Goal: Information Seeking & Learning: Learn about a topic

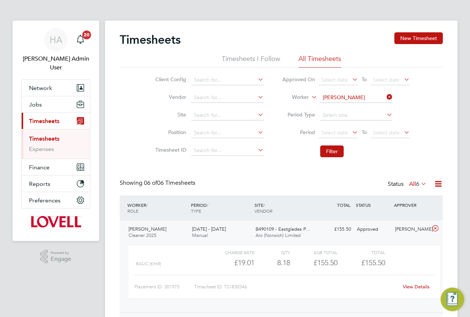
click at [385, 100] on icon at bounding box center [385, 97] width 0 height 10
click at [357, 97] on input at bounding box center [356, 98] width 72 height 10
click at [39, 101] on span "Jobs" at bounding box center [35, 104] width 13 height 7
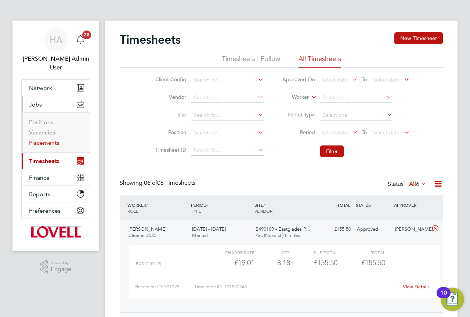
click at [46, 139] on link "Placements" at bounding box center [44, 142] width 30 height 7
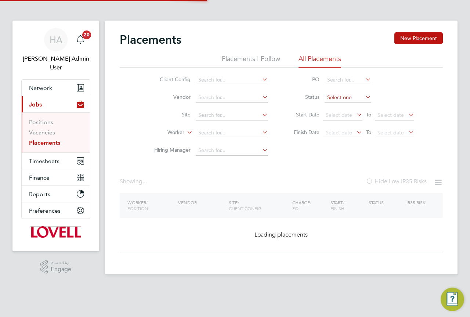
click at [339, 100] on input at bounding box center [348, 98] width 47 height 10
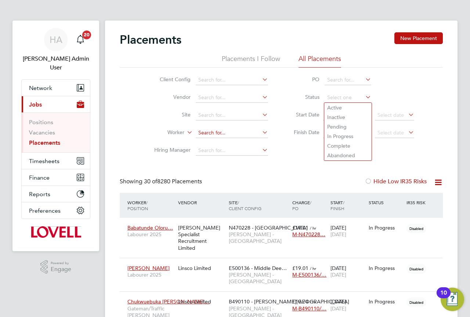
click at [215, 136] on input at bounding box center [232, 133] width 72 height 10
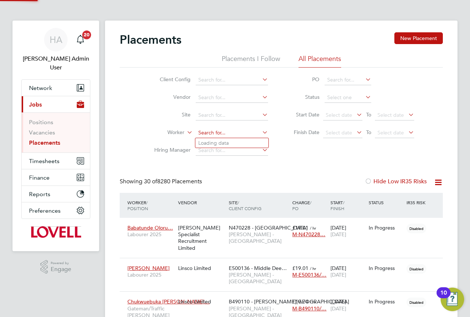
paste input "[PERSON_NAME]"
type input "[PERSON_NAME]"
click at [238, 140] on li "[PERSON_NAME]" at bounding box center [231, 143] width 73 height 10
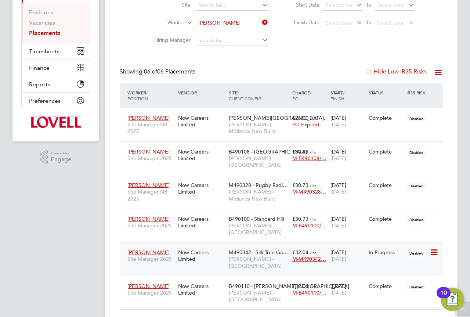
click at [252, 250] on div "M490342 - Silk Tree Ga… [PERSON_NAME] - [GEOGRAPHIC_DATA]" at bounding box center [259, 259] width 64 height 28
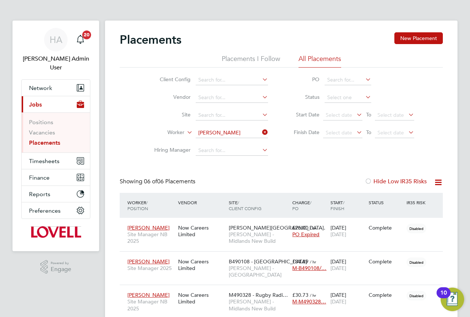
drag, startPoint x: 265, startPoint y: 133, endPoint x: 249, endPoint y: 133, distance: 15.8
click at [261, 133] on icon at bounding box center [261, 132] width 0 height 10
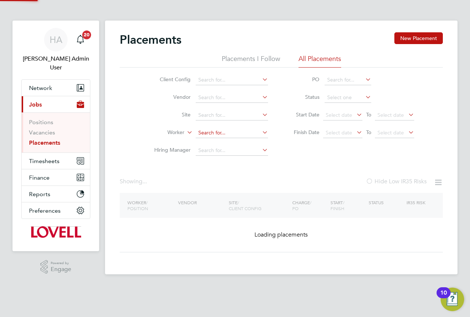
click at [241, 133] on input at bounding box center [232, 133] width 72 height 10
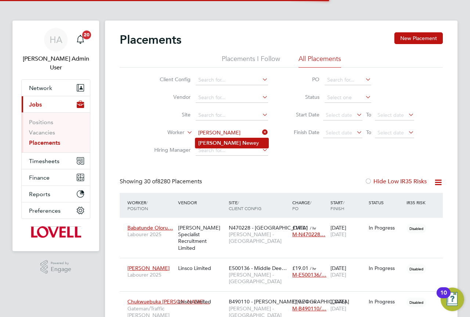
click at [238, 139] on li "[PERSON_NAME] [PERSON_NAME]" at bounding box center [231, 143] width 73 height 10
type input "[PERSON_NAME]"
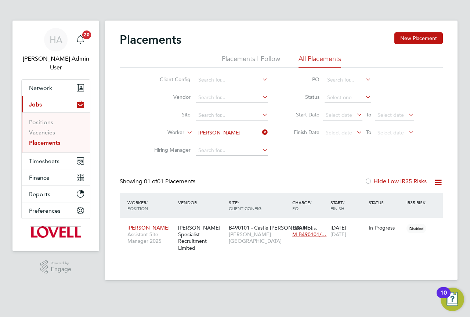
click at [261, 131] on icon at bounding box center [261, 132] width 0 height 10
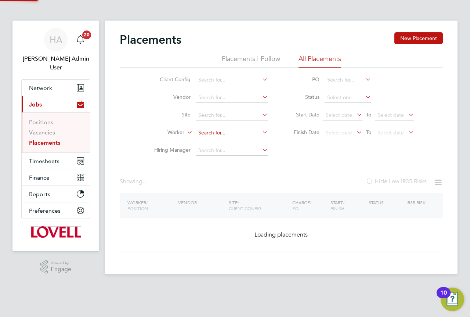
click at [250, 133] on input at bounding box center [232, 133] width 72 height 10
paste input "[PERSON_NAME]"
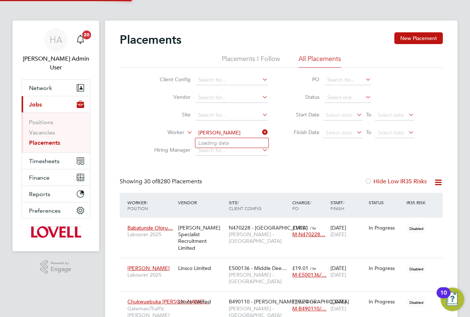
scroll to position [21, 64]
click at [240, 139] on li "[PERSON_NAME]" at bounding box center [231, 143] width 73 height 10
type input "[PERSON_NAME]"
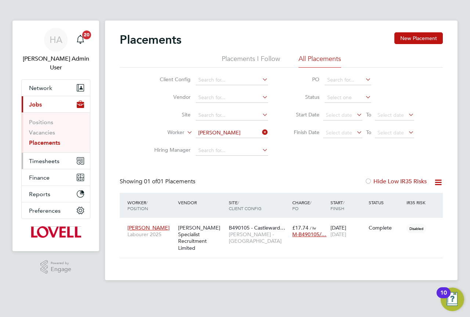
click at [46, 158] on span "Timesheets" at bounding box center [44, 161] width 30 height 7
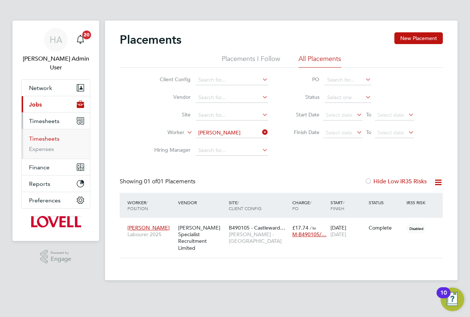
click at [47, 135] on link "Timesheets" at bounding box center [44, 138] width 30 height 7
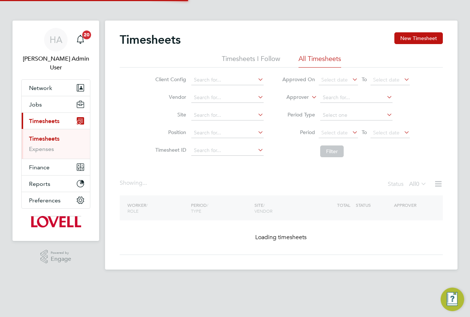
click at [310, 98] on icon at bounding box center [310, 95] width 0 height 7
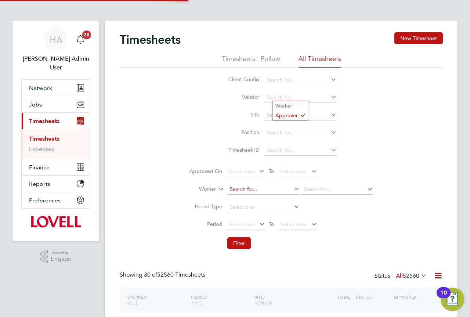
click at [300, 184] on input at bounding box center [263, 189] width 72 height 10
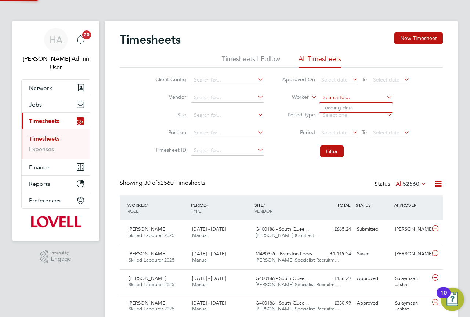
paste input "[PERSON_NAME]"
click at [366, 108] on b "Hand" at bounding box center [372, 108] width 13 height 6
type input "[PERSON_NAME]"
click at [337, 152] on button "Filter" at bounding box center [331, 151] width 23 height 12
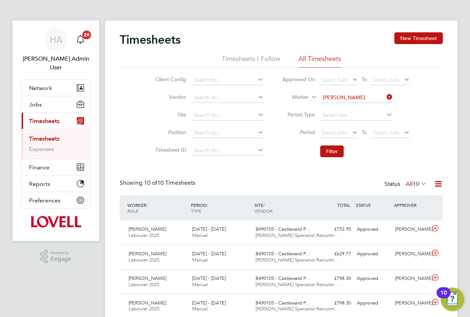
click at [385, 95] on icon at bounding box center [385, 97] width 0 height 10
click at [368, 97] on input at bounding box center [356, 98] width 72 height 10
paste input "labourdesk <[EMAIL_ADDRESS][PERSON_NAME][DOMAIN_NAME]>; VendorKeyAccounts <[EMA…"
click at [368, 97] on input "labourdesk <[EMAIL_ADDRESS][PERSON_NAME][DOMAIN_NAME]>; VendorKeyAccounts <[EMA…" at bounding box center [356, 98] width 72 height 10
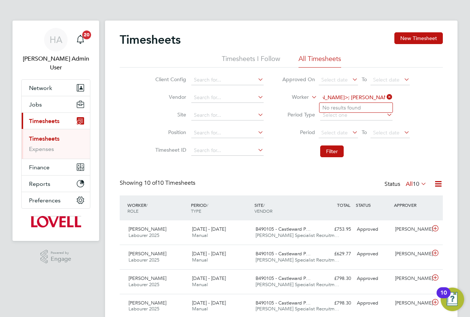
type input "labourdesk <[EMAIL_ADDRESS][PERSON_NAME][DOMAIN_NAME]>; VendorKeyAccounts <[EMA…"
click at [385, 96] on icon at bounding box center [385, 97] width 0 height 10
click at [369, 97] on input at bounding box center [356, 98] width 72 height 10
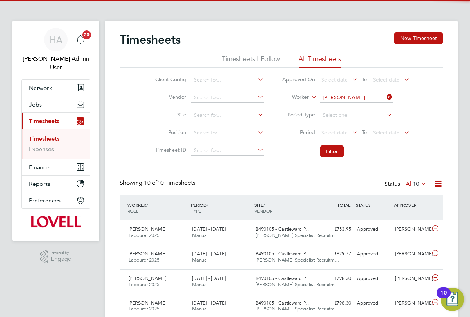
click at [351, 105] on li "[PERSON_NAME] urbage" at bounding box center [355, 108] width 73 height 10
type input "[PERSON_NAME]"
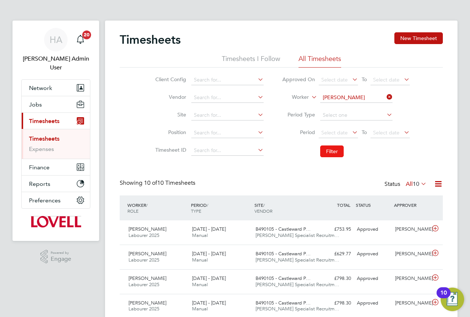
click at [340, 148] on button "Filter" at bounding box center [331, 151] width 23 height 12
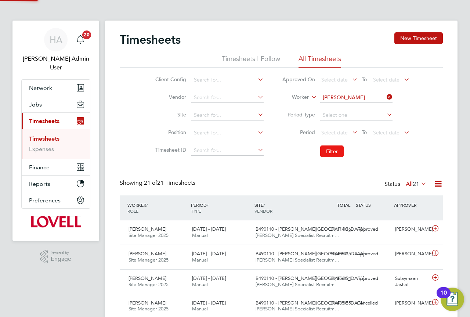
scroll to position [19, 64]
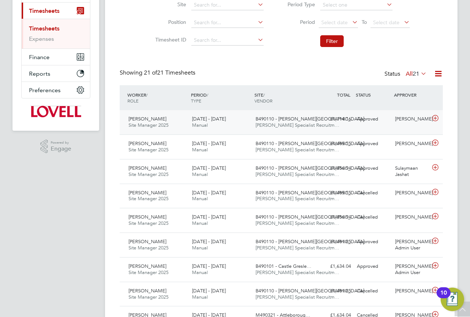
click at [217, 127] on div "[DATE] - [DATE] Manual" at bounding box center [221, 122] width 64 height 18
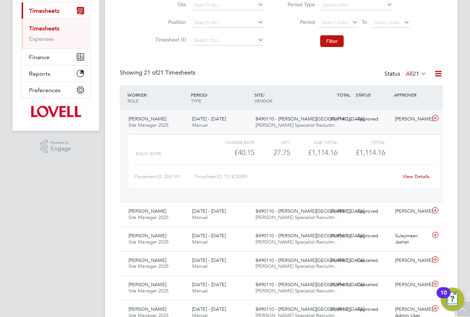
click at [414, 175] on link "View Details" at bounding box center [416, 176] width 27 height 6
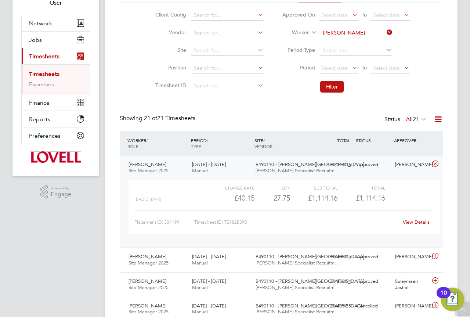
scroll to position [0, 0]
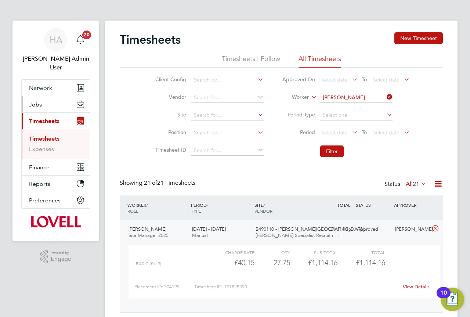
click at [36, 101] on span "Jobs" at bounding box center [35, 104] width 13 height 7
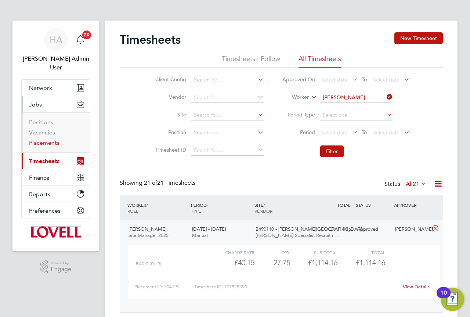
click at [45, 139] on link "Placements" at bounding box center [44, 142] width 30 height 7
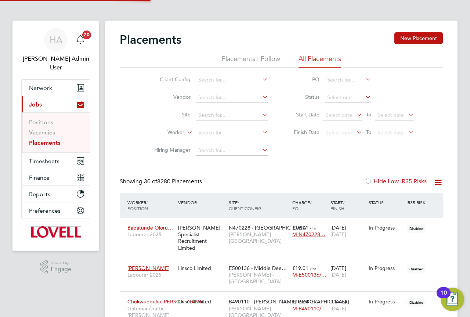
scroll to position [21, 64]
click at [46, 129] on link "Vacancies" at bounding box center [42, 132] width 26 height 7
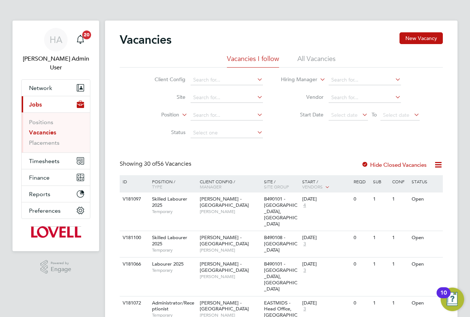
click at [318, 60] on li "All Vacancies" at bounding box center [316, 60] width 38 height 13
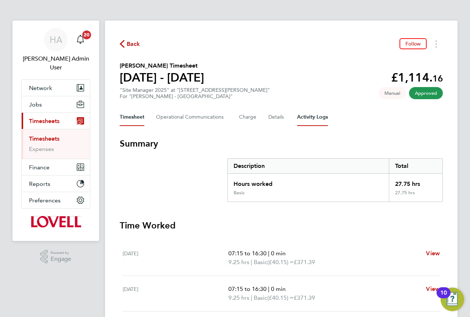
click at [310, 117] on Logs-tab "Activity Logs" at bounding box center [312, 117] width 31 height 18
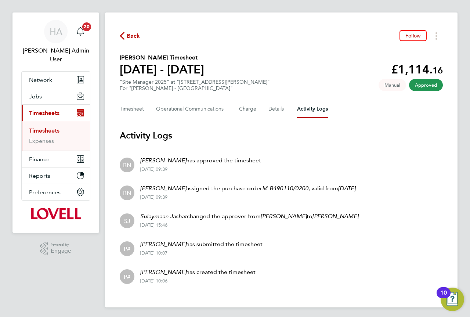
scroll to position [10, 0]
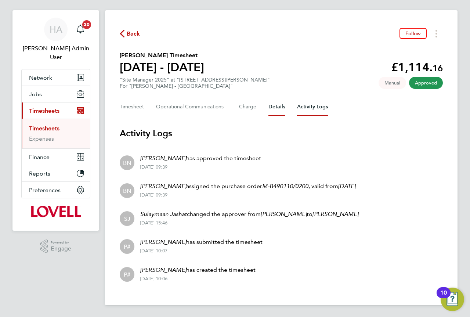
click at [275, 109] on button "Details" at bounding box center [276, 107] width 17 height 18
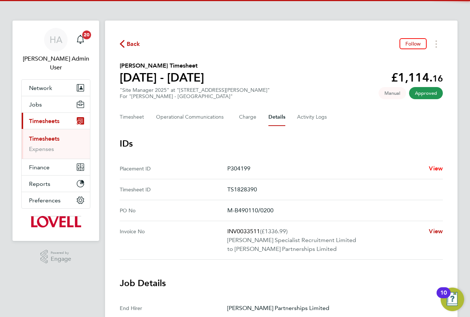
click at [434, 165] on span "View" at bounding box center [436, 168] width 14 height 7
